Goal: Information Seeking & Learning: Learn about a topic

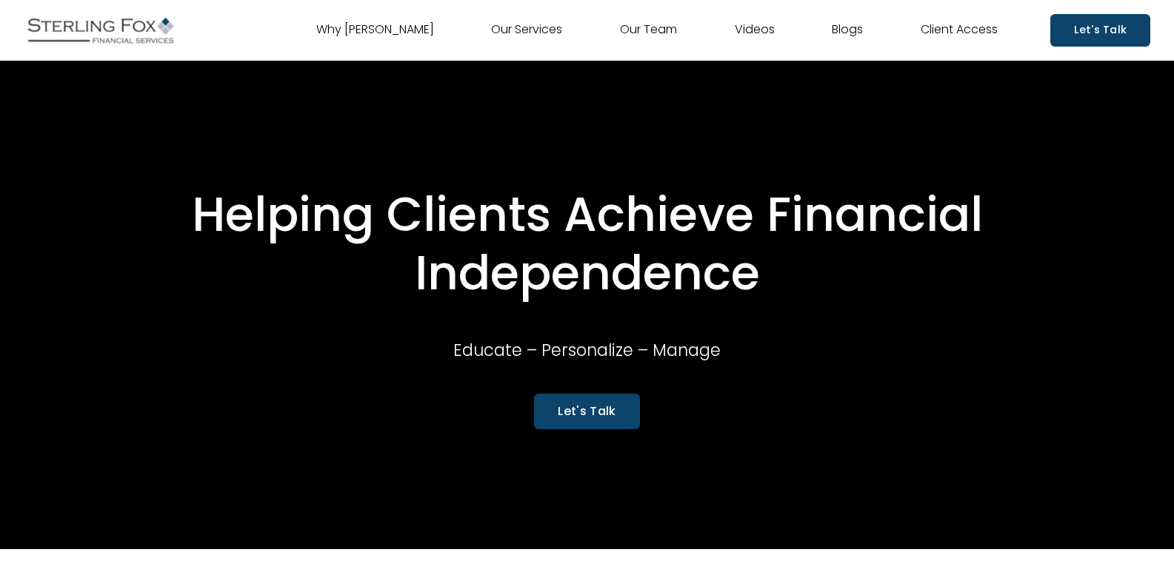
click at [657, 33] on link "Our Team" at bounding box center [648, 31] width 57 height 24
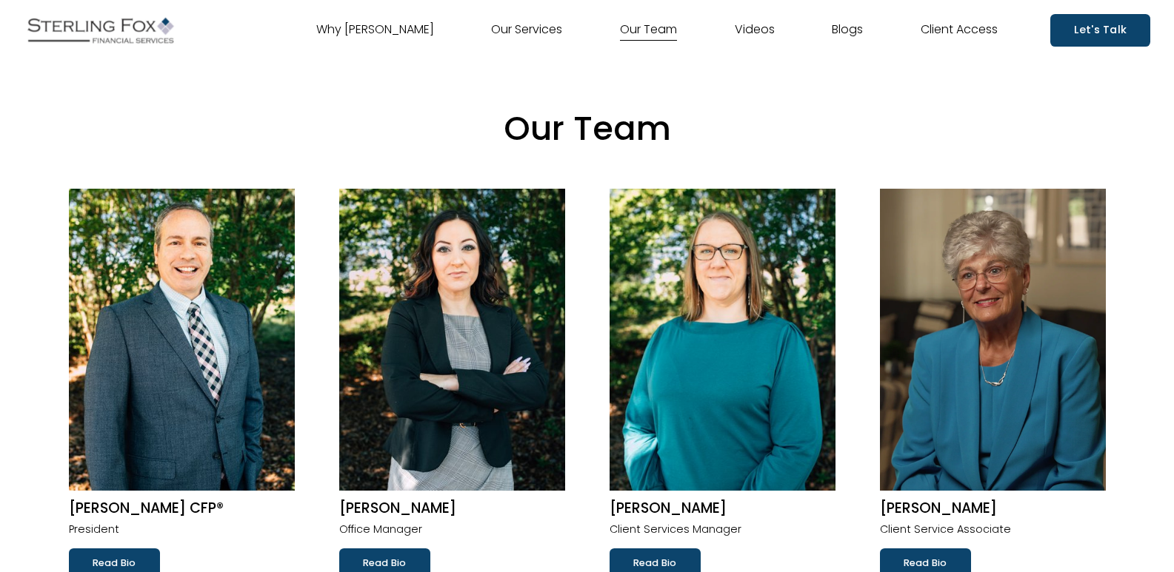
click at [1025, 329] on img at bounding box center [993, 340] width 226 height 302
click at [675, 558] on link "Read Bio" at bounding box center [654, 564] width 91 height 30
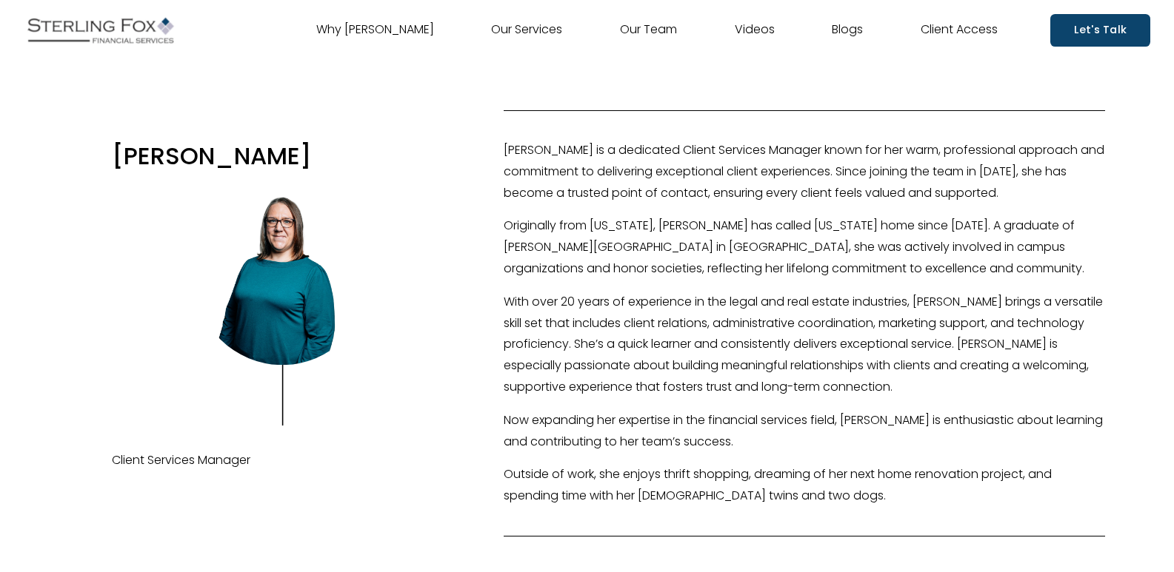
scroll to position [74, 0]
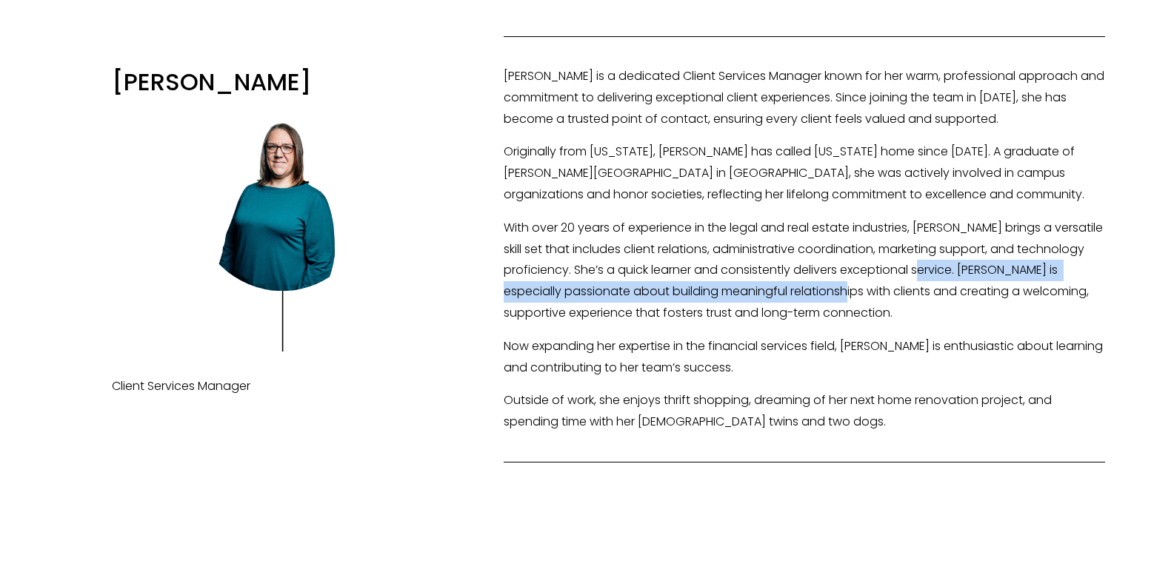
drag, startPoint x: 964, startPoint y: 269, endPoint x: 874, endPoint y: 294, distance: 93.1
click at [874, 294] on p "With over 20 years of experience in the legal and real estate industries, [PERS…" at bounding box center [803, 271] width 601 height 107
copy p "[PERSON_NAME] is especially passionate about building meaningful relationships …"
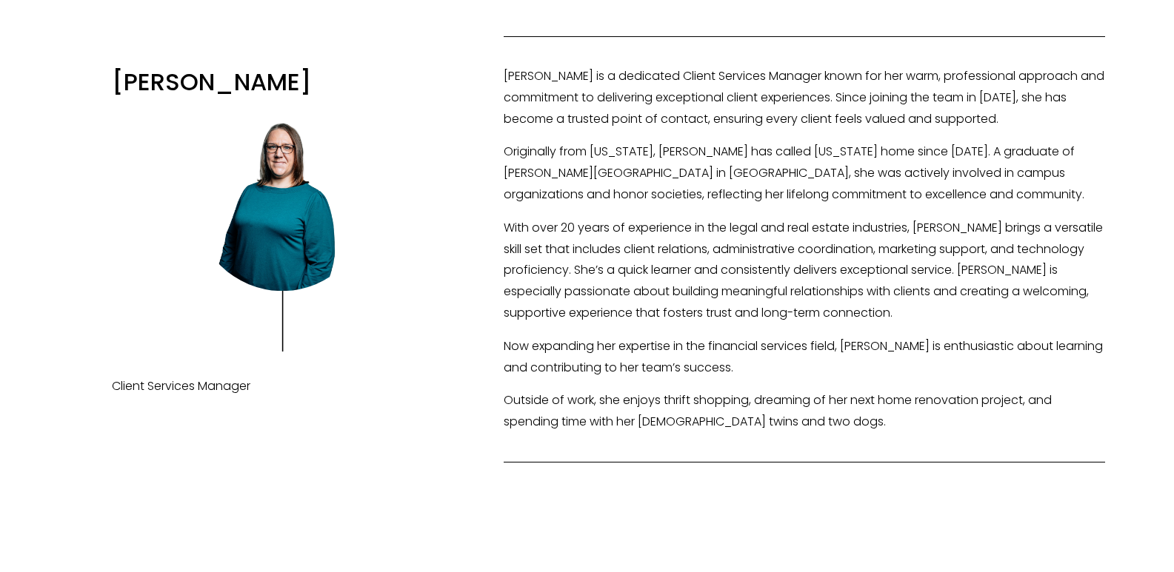
click at [909, 203] on p "Originally from [US_STATE], [PERSON_NAME] has called [US_STATE] home since [DAT…" at bounding box center [803, 173] width 601 height 64
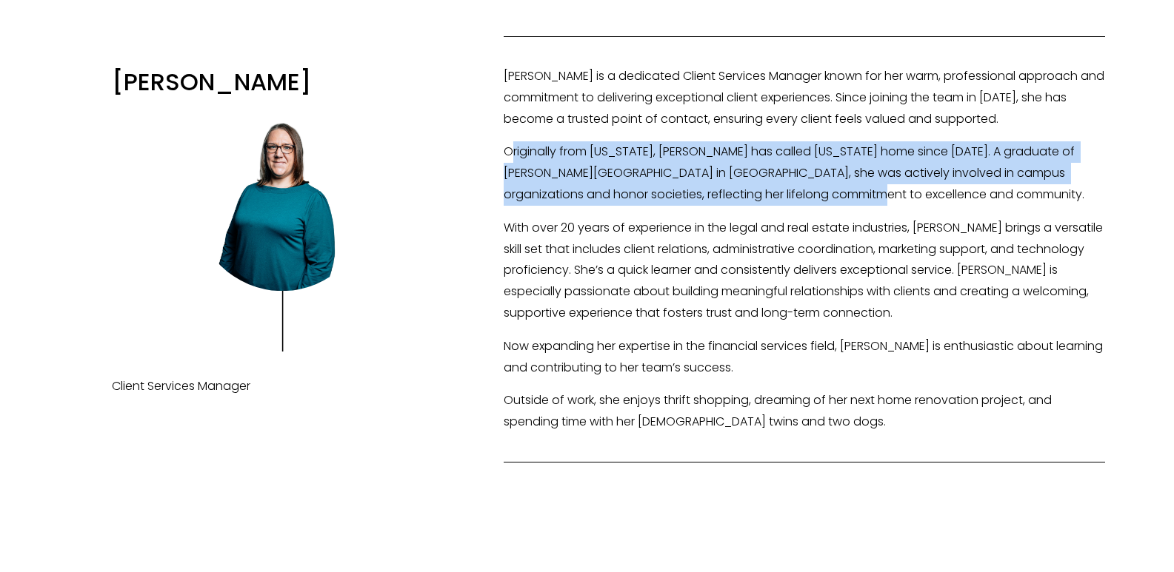
drag, startPoint x: 509, startPoint y: 152, endPoint x: 849, endPoint y: 192, distance: 342.9
click at [849, 192] on p "Originally from [US_STATE], [PERSON_NAME] has called [US_STATE] home since [DAT…" at bounding box center [803, 173] width 601 height 64
click at [617, 171] on p "Originally from [US_STATE], [PERSON_NAME] has called [US_STATE] home since [DAT…" at bounding box center [803, 173] width 601 height 64
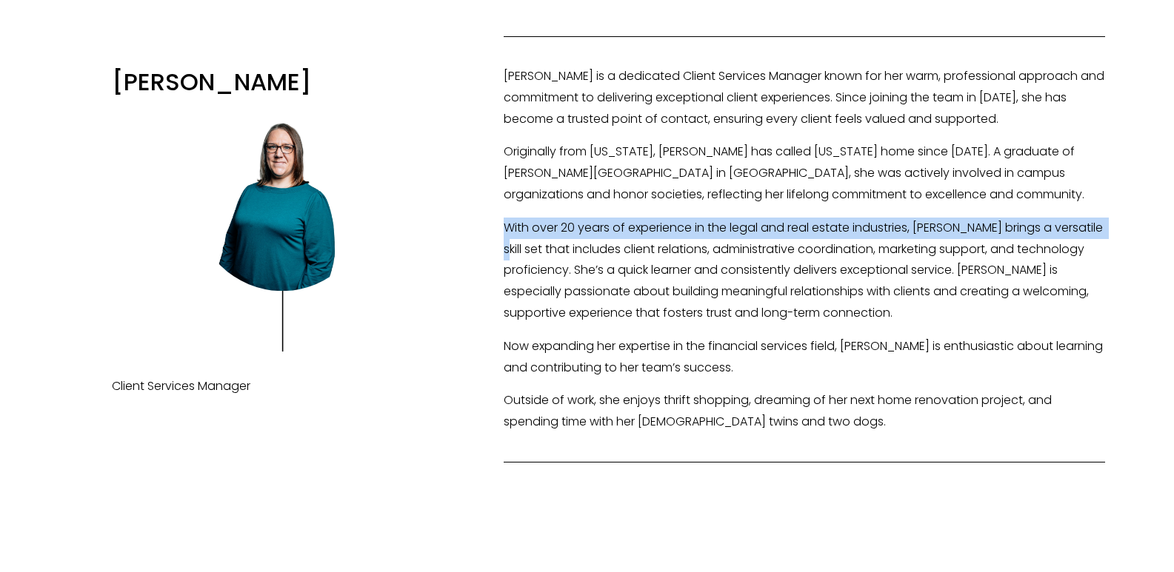
drag, startPoint x: 507, startPoint y: 221, endPoint x: 1094, endPoint y: 230, distance: 586.5
click at [1094, 230] on p "With over 20 years of experience in the legal and real estate industries, [PERS…" at bounding box center [803, 271] width 601 height 107
copy p "With over 20 years of experience in the legal and real estate industries, [PERS…"
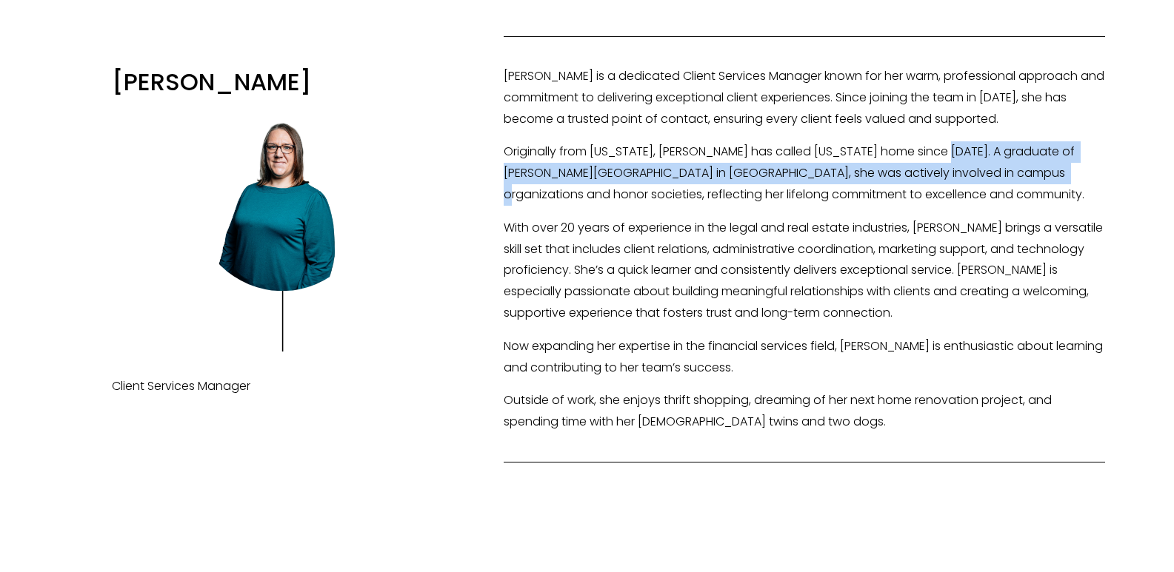
drag, startPoint x: 875, startPoint y: 161, endPoint x: 1029, endPoint y: 175, distance: 154.6
click at [1029, 175] on p "Originally from [US_STATE], [PERSON_NAME] has called [US_STATE] home since [DAT…" at bounding box center [803, 173] width 601 height 64
copy p "A graduate of [PERSON_NAME][GEOGRAPHIC_DATA] in [GEOGRAPHIC_DATA], she was acti…"
click at [491, 320] on div "[PERSON_NAME]" at bounding box center [587, 264] width 1174 height 479
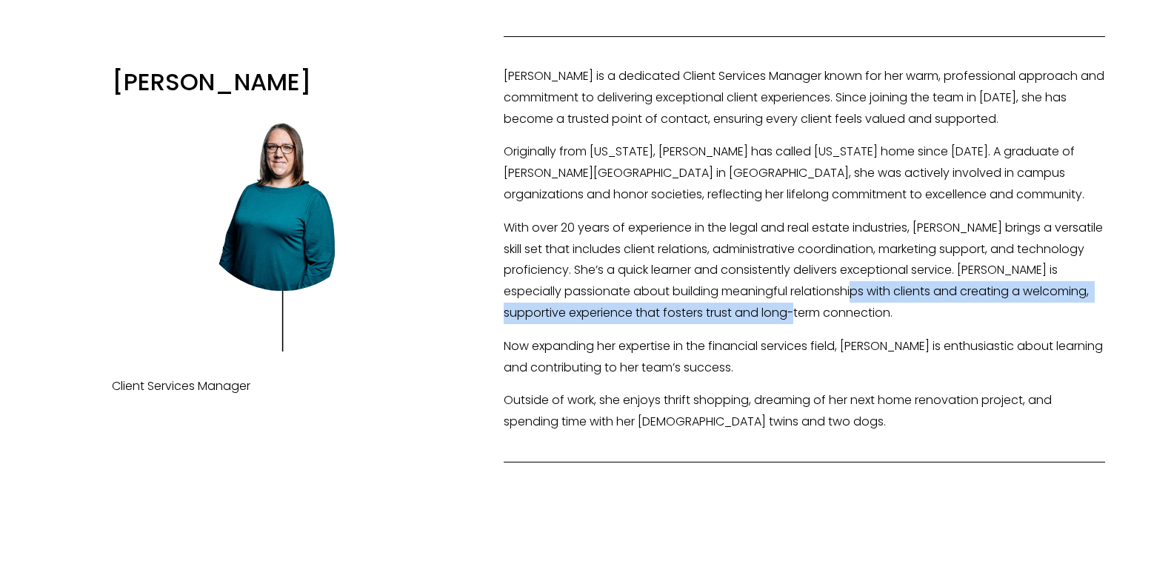
drag, startPoint x: 878, startPoint y: 291, endPoint x: 842, endPoint y: 317, distance: 44.6
click at [842, 317] on p "With over 20 years of experience in the legal and real estate industries, [PERS…" at bounding box center [803, 271] width 601 height 107
copy p "and creating a welcoming, supportive experience that fosters trust and long-ter…"
